Goal: Task Accomplishment & Management: Complete application form

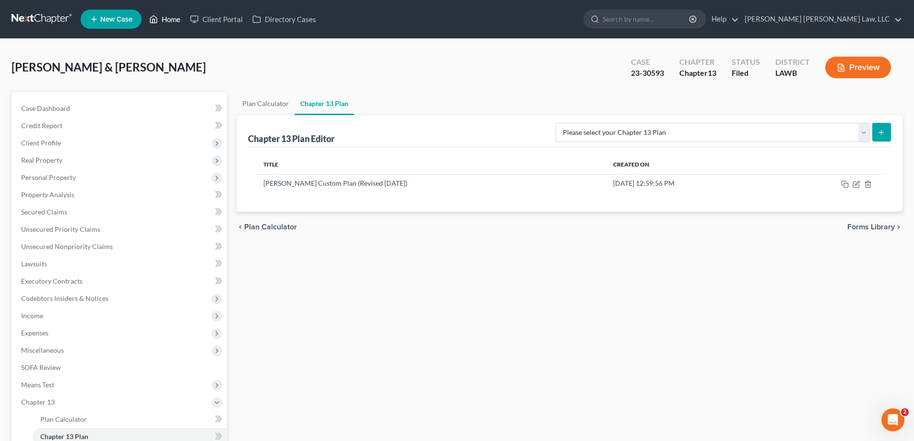
click at [172, 21] on link "Home" at bounding box center [164, 19] width 41 height 17
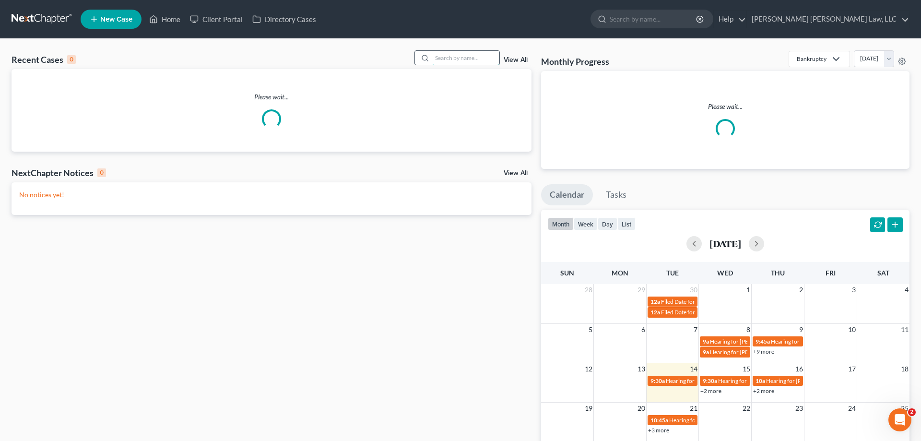
click at [466, 55] on input "search" at bounding box center [465, 58] width 67 height 14
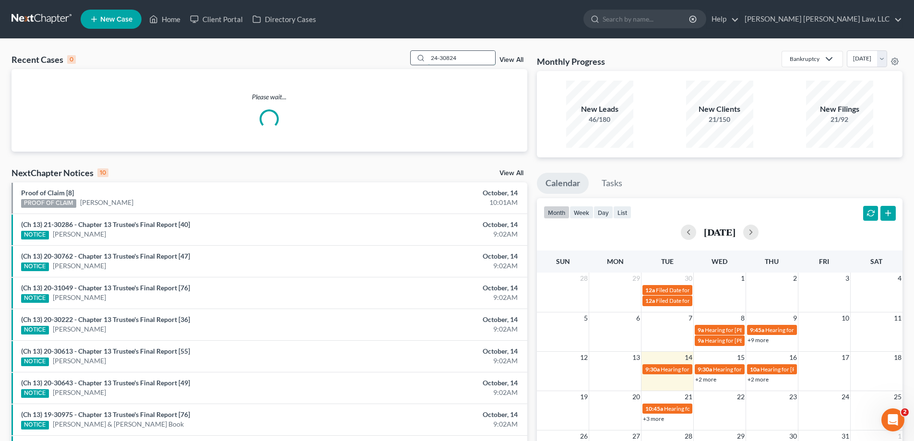
type input "24-30824"
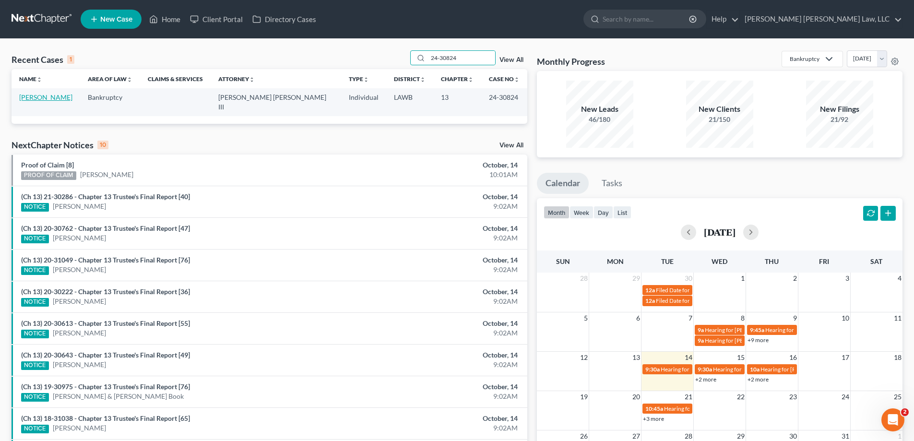
click at [34, 100] on link "[PERSON_NAME]" at bounding box center [45, 97] width 53 height 8
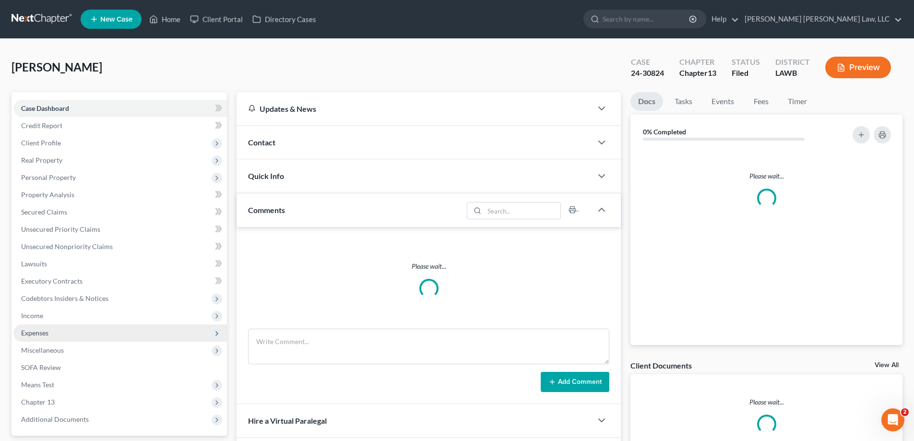
click at [46, 332] on span "Expenses" at bounding box center [34, 333] width 27 height 8
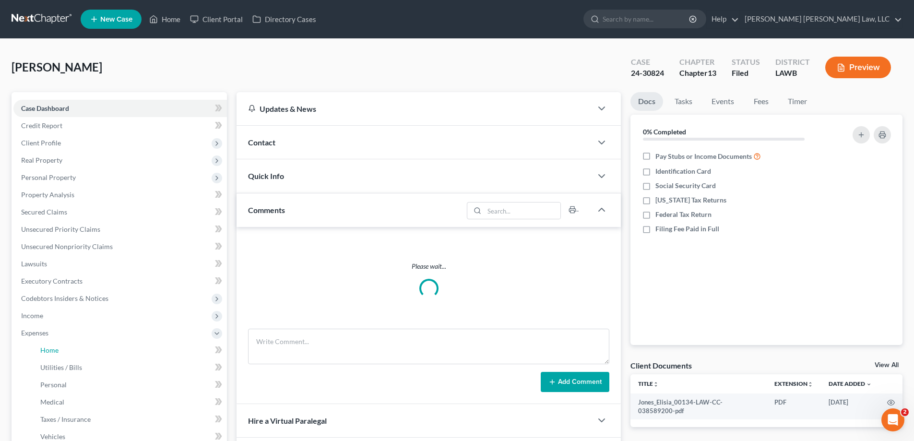
click at [59, 345] on link "Home" at bounding box center [130, 349] width 194 height 17
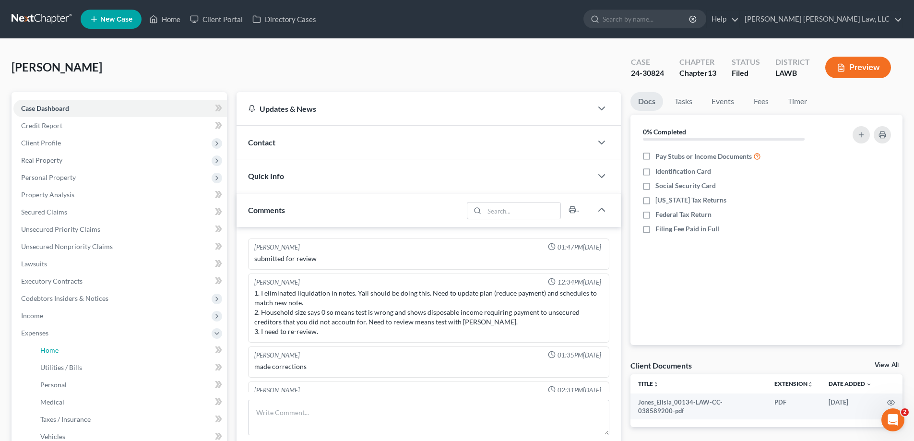
scroll to position [20, 0]
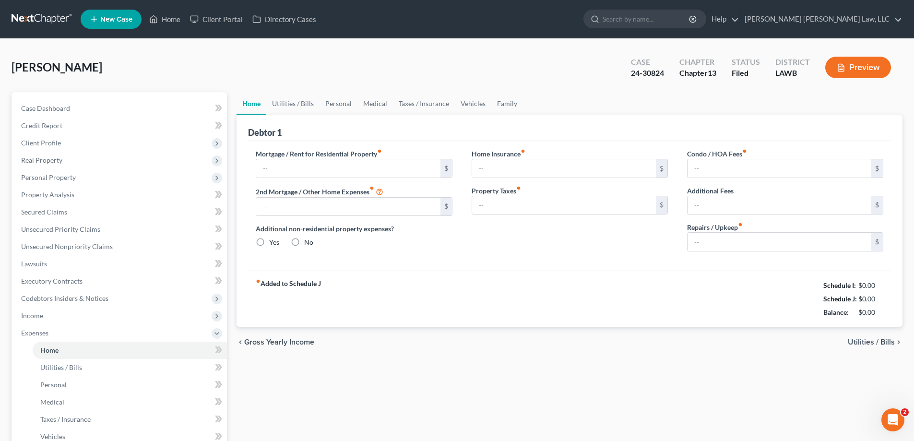
type input "1,586.74"
type input "0.00"
radio input "true"
type input "0.00"
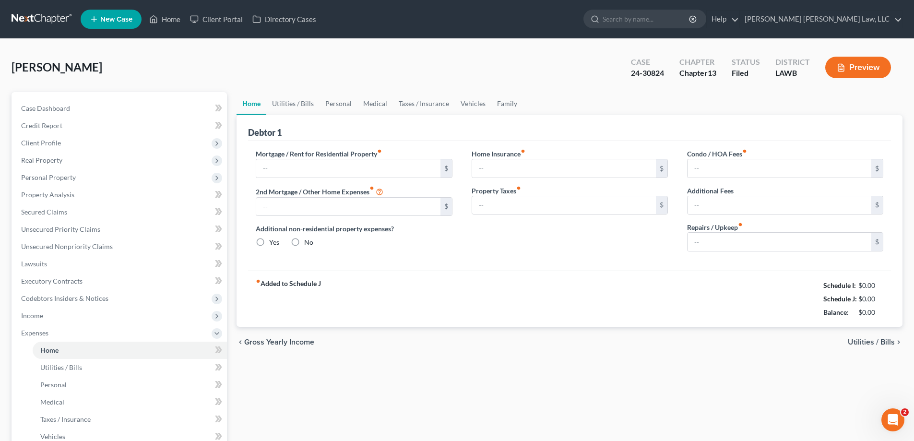
type input "0.00"
click at [170, 16] on link "Home" at bounding box center [164, 19] width 41 height 17
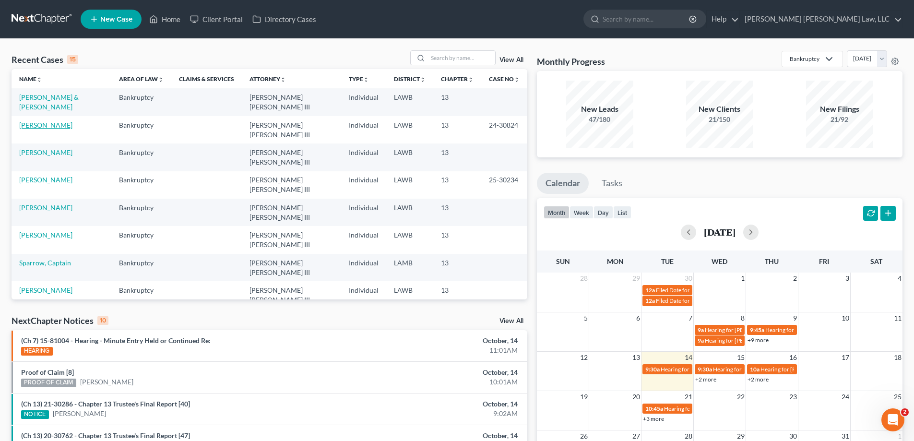
click at [29, 121] on link "[PERSON_NAME]" at bounding box center [45, 125] width 53 height 8
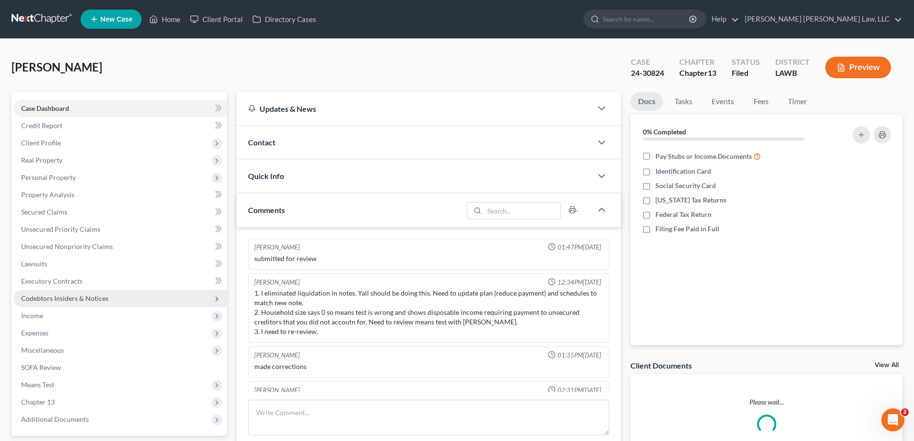
scroll to position [20, 0]
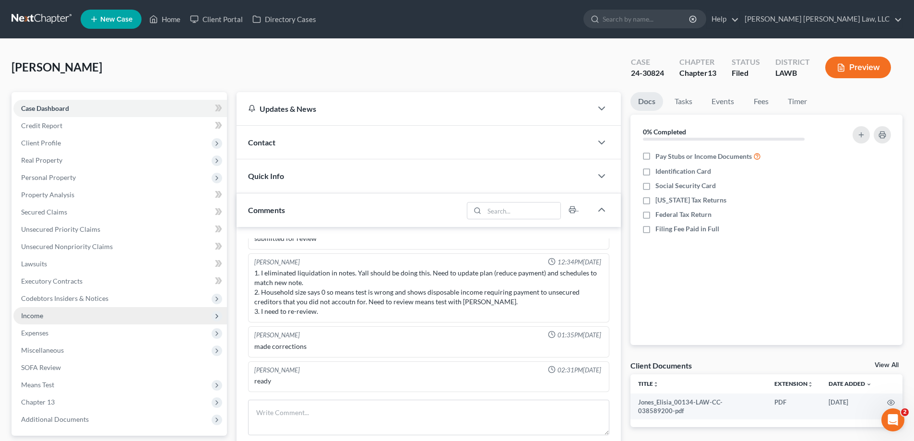
click at [42, 314] on span "Income" at bounding box center [32, 315] width 22 height 8
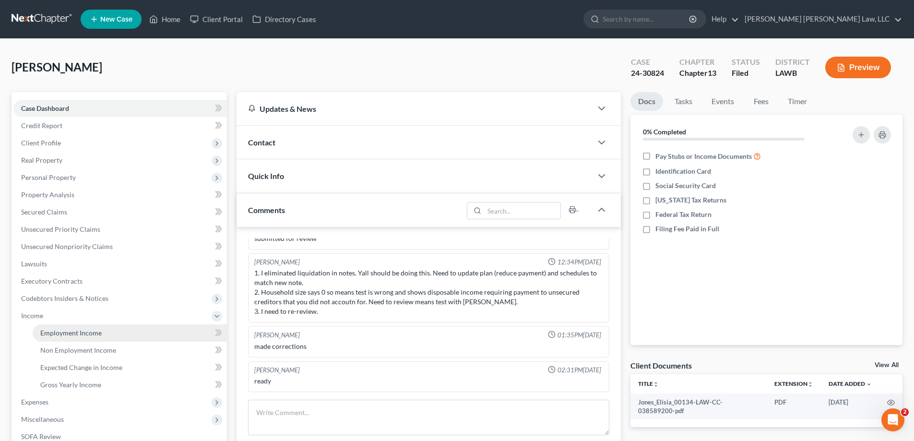
click at [71, 333] on span "Employment Income" at bounding box center [70, 333] width 61 height 8
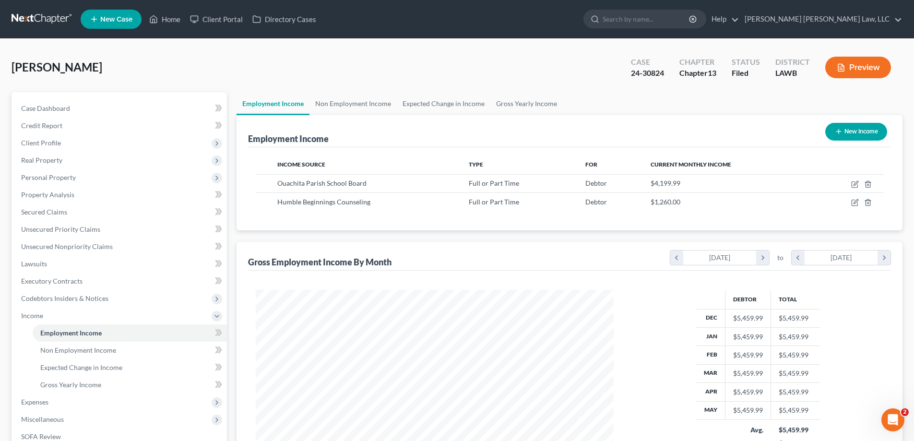
scroll to position [179, 377]
